Goal: Find specific page/section: Find specific page/section

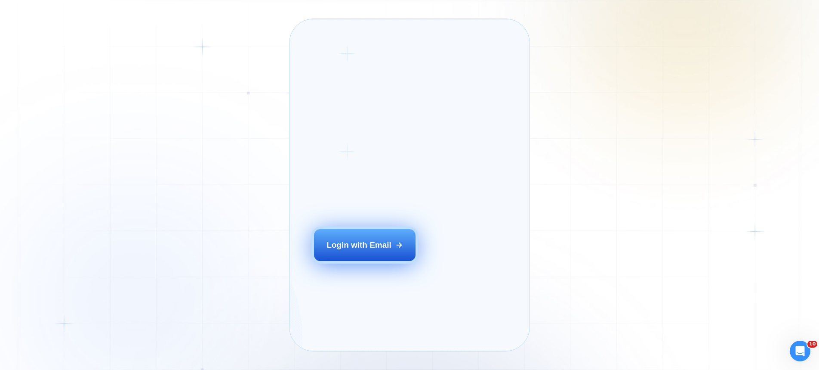
click at [365, 248] on button "Login with Email" at bounding box center [365, 245] width 102 height 32
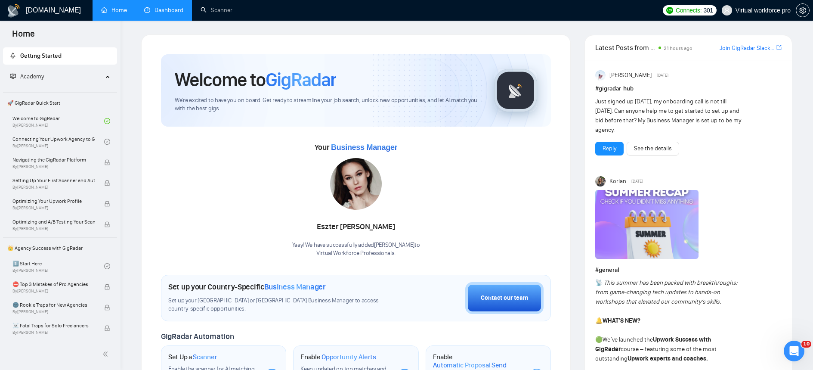
click at [160, 10] on link "Dashboard" at bounding box center [163, 9] width 39 height 7
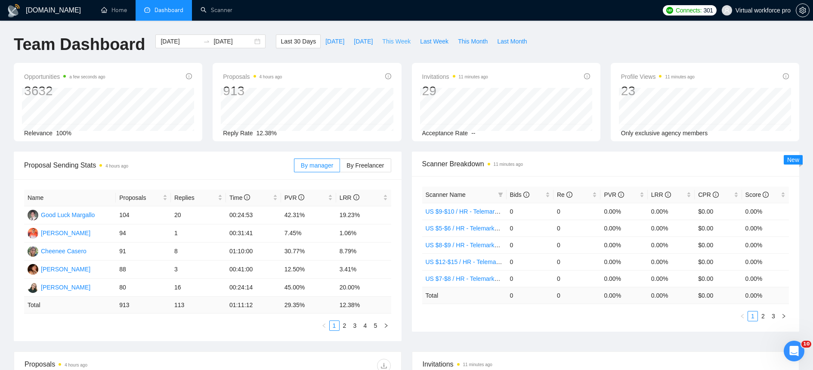
click at [400, 43] on span "This Week" at bounding box center [396, 41] width 28 height 9
type input "[DATE]"
click at [401, 38] on span "This Week" at bounding box center [396, 41] width 28 height 9
